Goal: Task Accomplishment & Management: Use online tool/utility

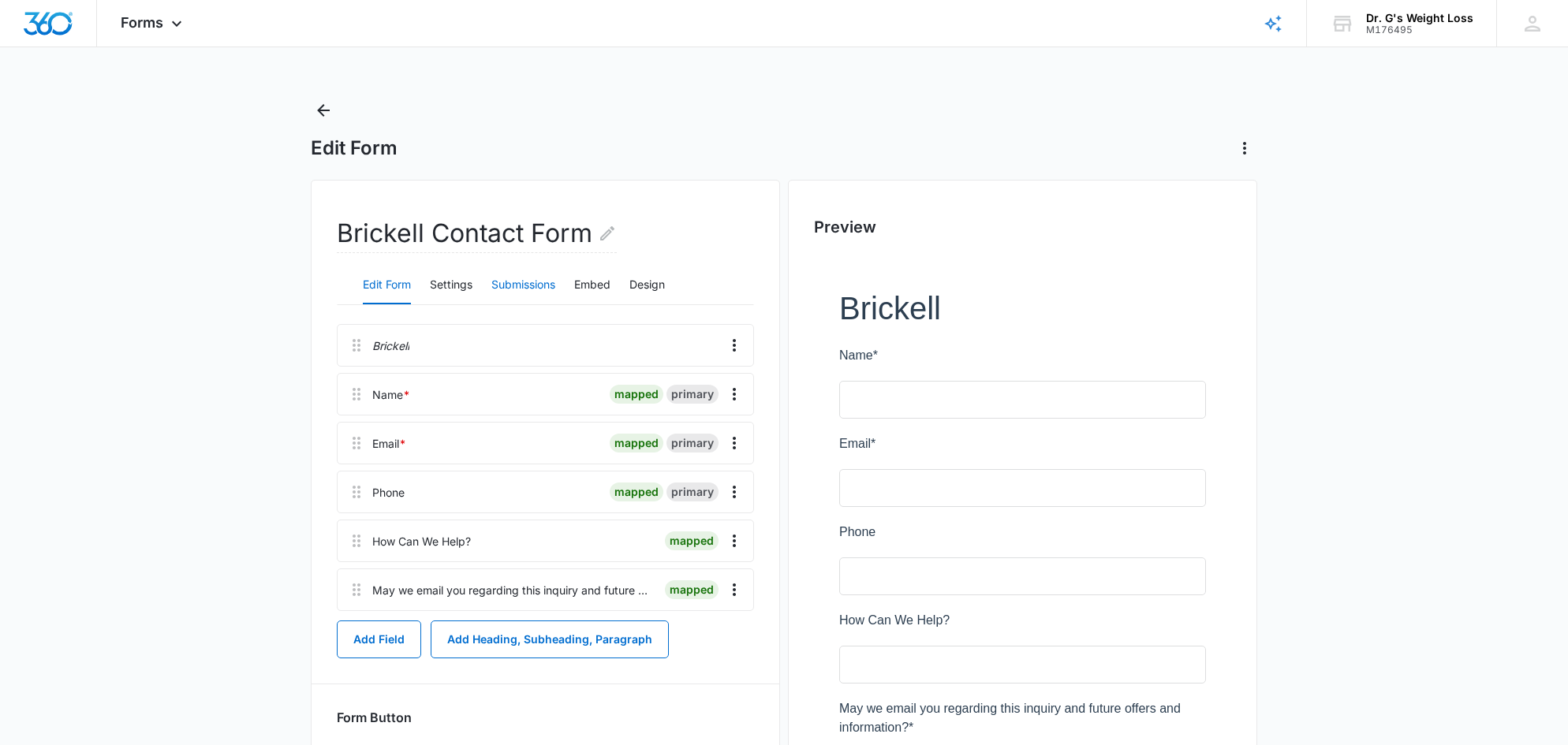
click at [504, 287] on button "Submissions" at bounding box center [524, 286] width 64 height 38
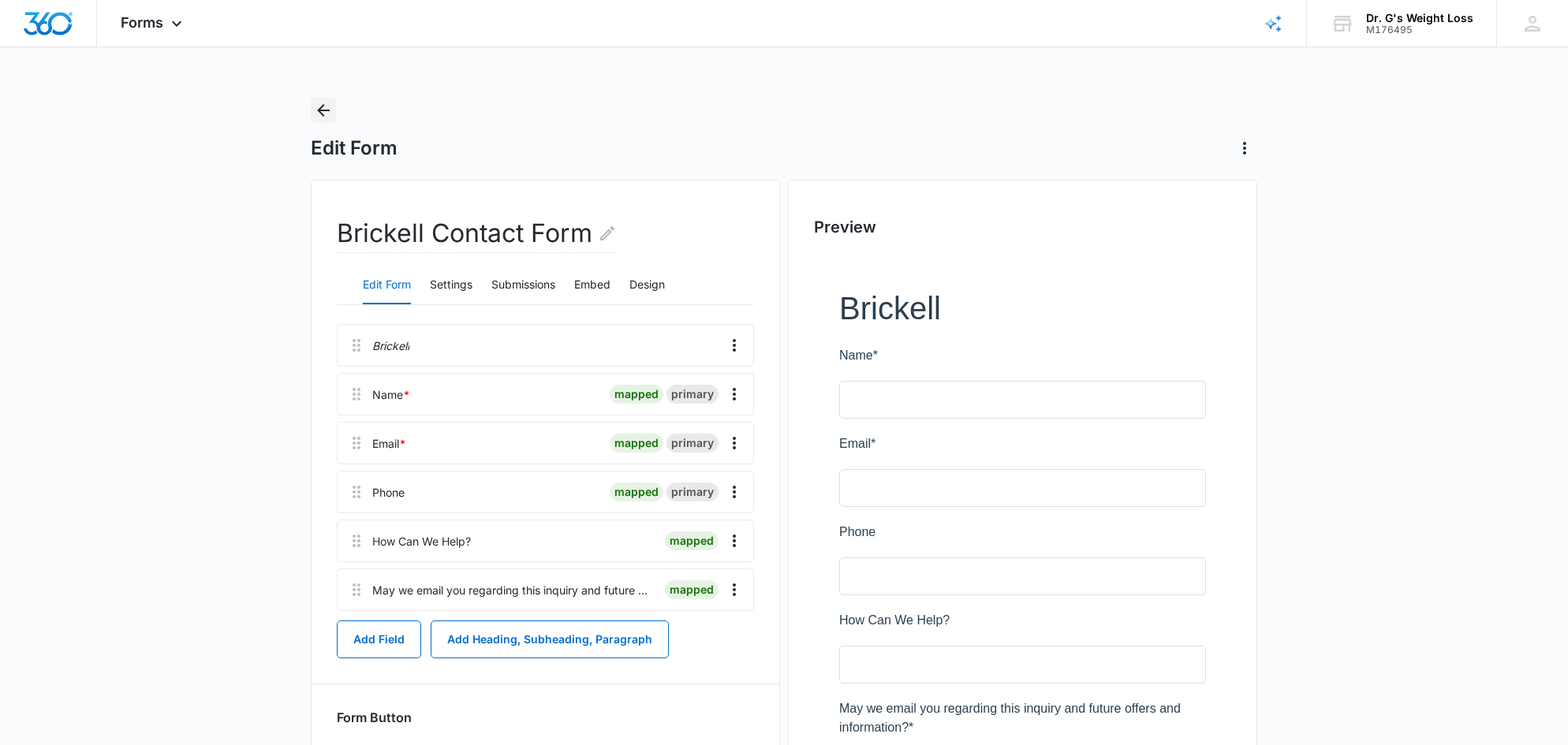
click at [321, 107] on icon "Back" at bounding box center [323, 110] width 19 height 19
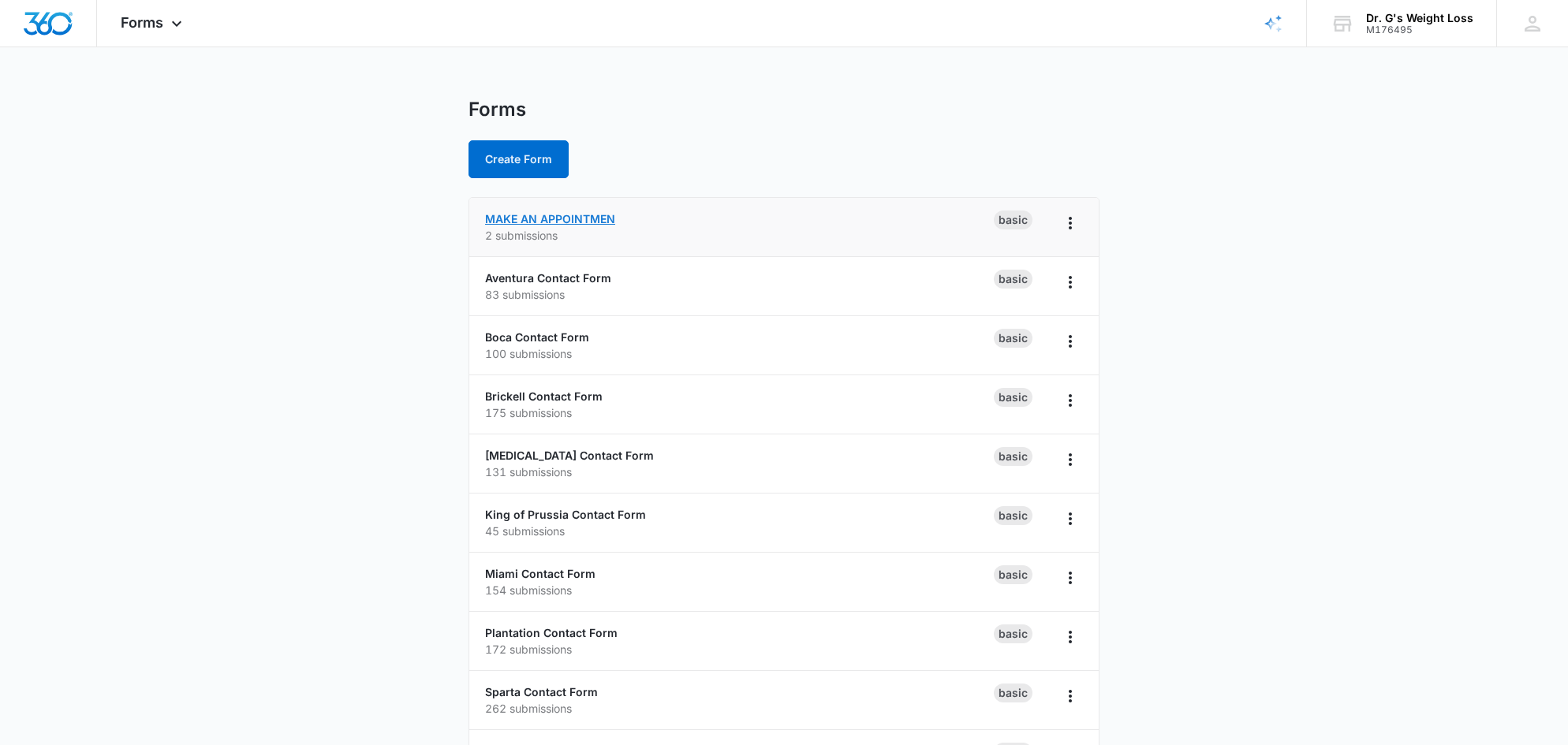
click at [579, 220] on link "MAKE AN APPOINTMEN" at bounding box center [550, 219] width 130 height 14
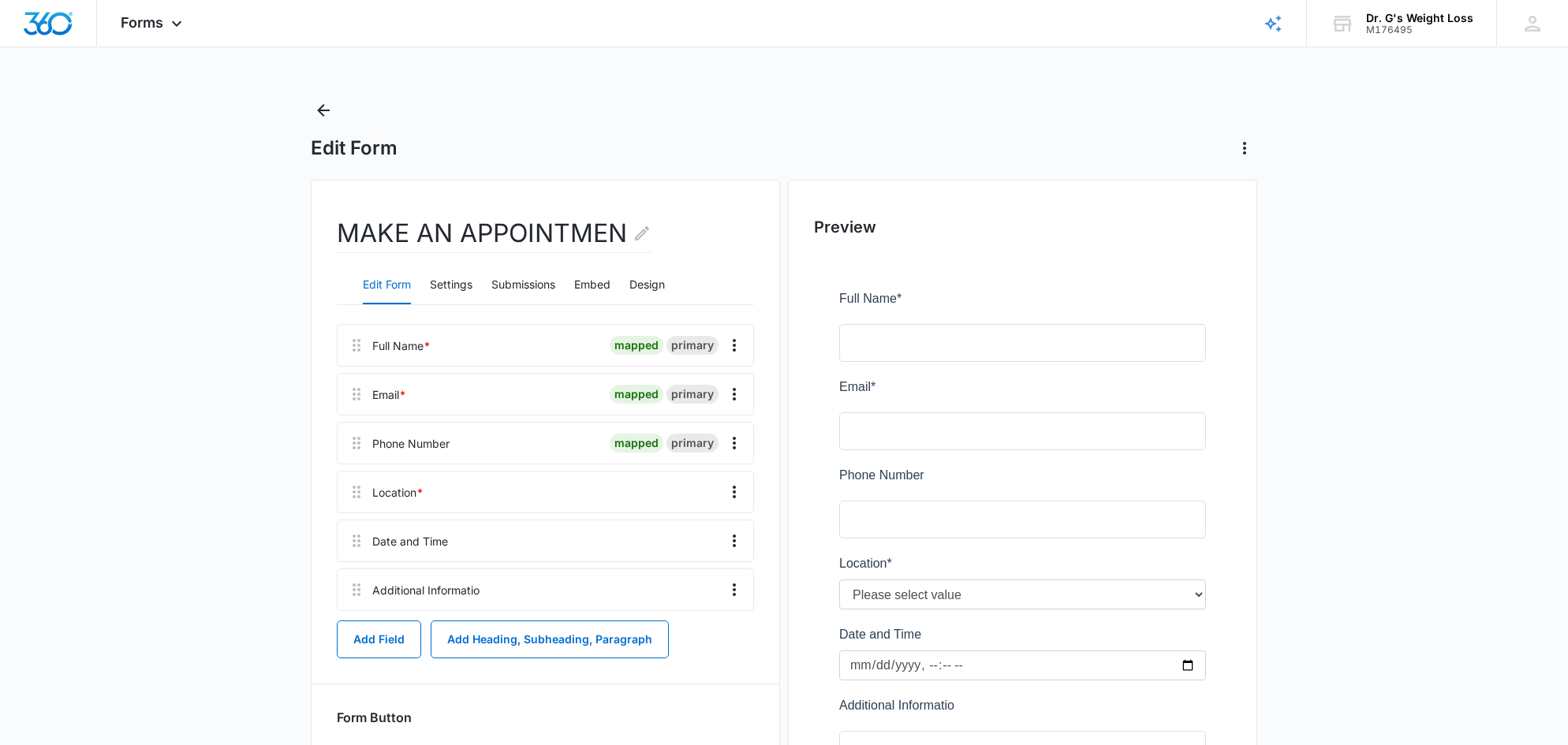
click at [238, 377] on main "Edit Form MAKE AN APPOINTMEN Edit Form Settings Submissions Embed Design Full N…" at bounding box center [784, 509] width 1568 height 823
click at [459, 284] on button "Settings" at bounding box center [451, 286] width 43 height 38
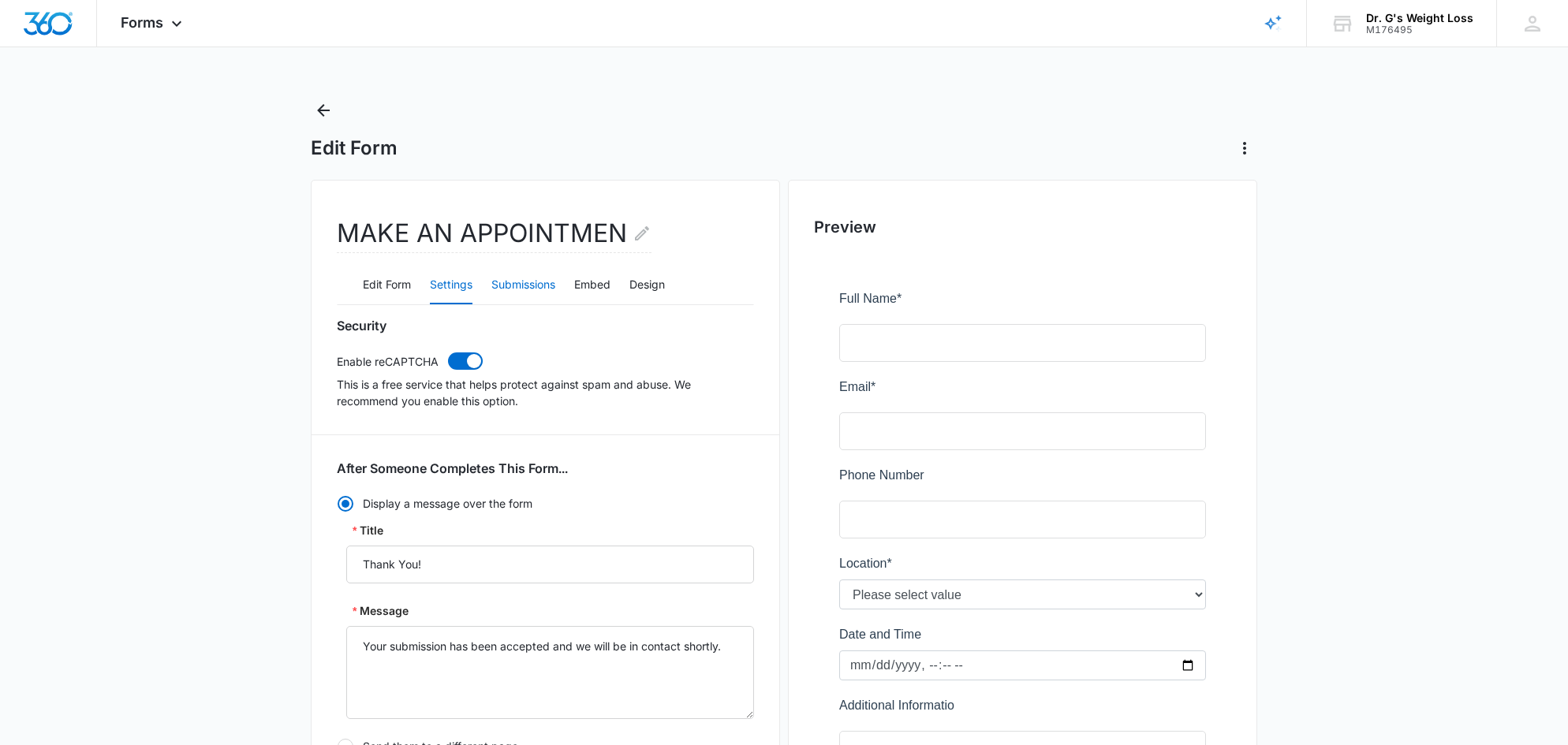
click at [544, 285] on button "Submissions" at bounding box center [524, 286] width 64 height 38
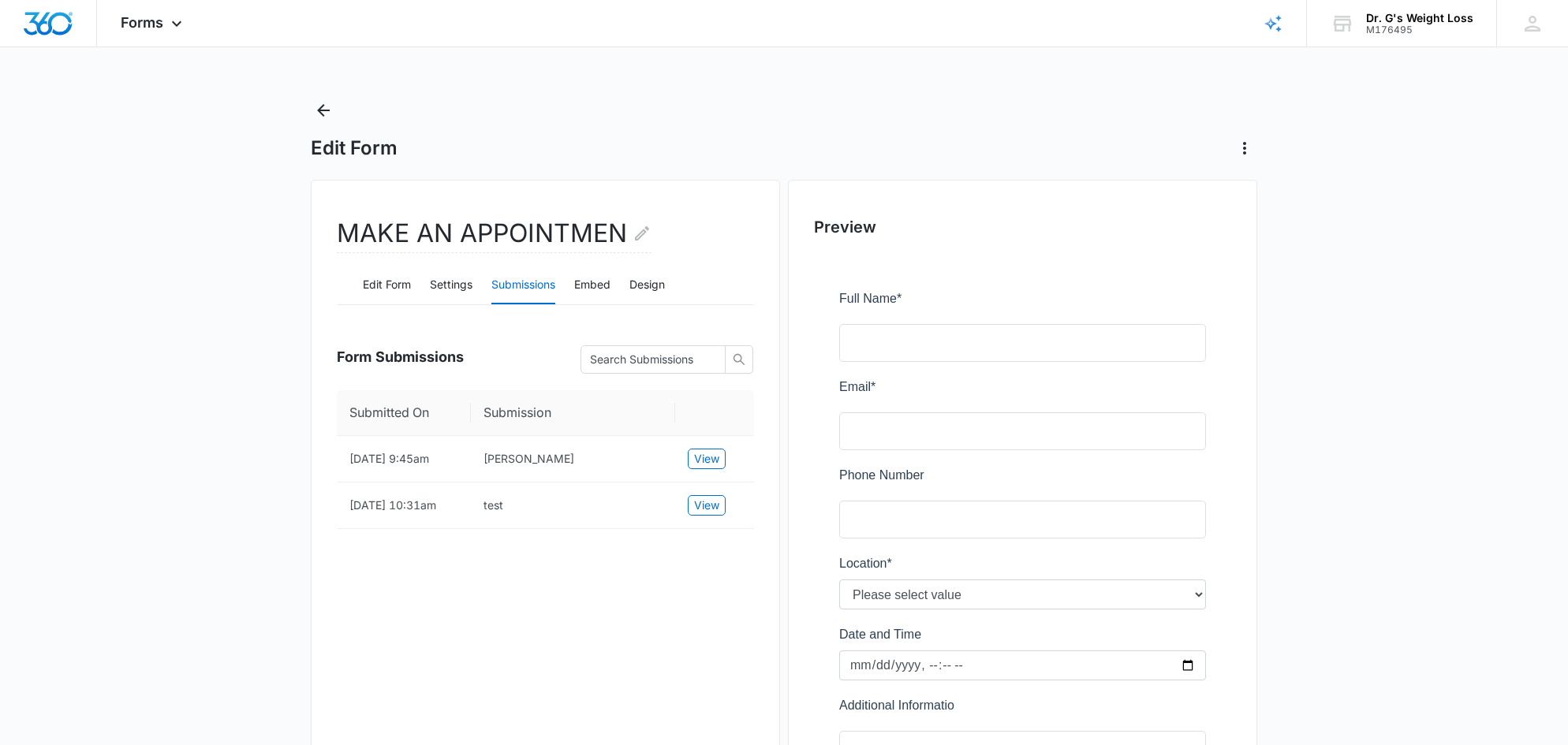
click at [228, 560] on main "Edit Form MAKE AN APPOINTMEN Edit Form Settings Submissions Embed Design Form S…" at bounding box center [784, 509] width 1568 height 823
click at [1310, 322] on main "Edit Form MAKE AN APPOINTMEN Edit Form Settings Submissions Embed Design Form S…" at bounding box center [784, 509] width 1568 height 823
